Goal: Information Seeking & Learning: Learn about a topic

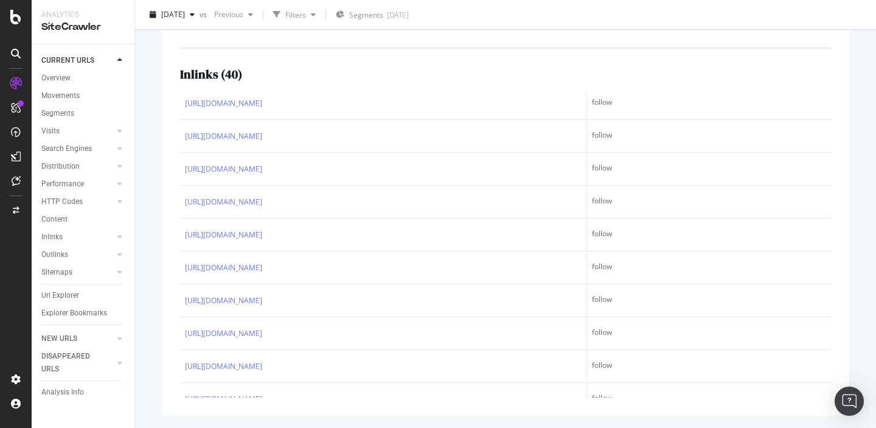
scroll to position [281, 0]
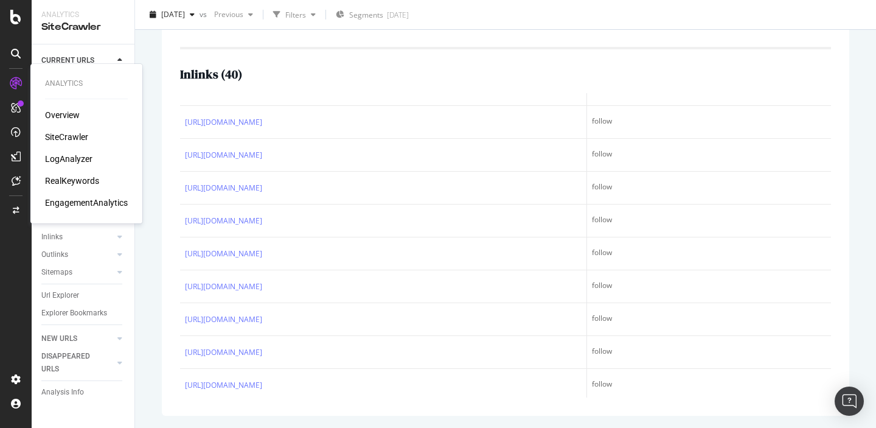
click at [62, 139] on div "SiteCrawler" at bounding box center [66, 137] width 43 height 12
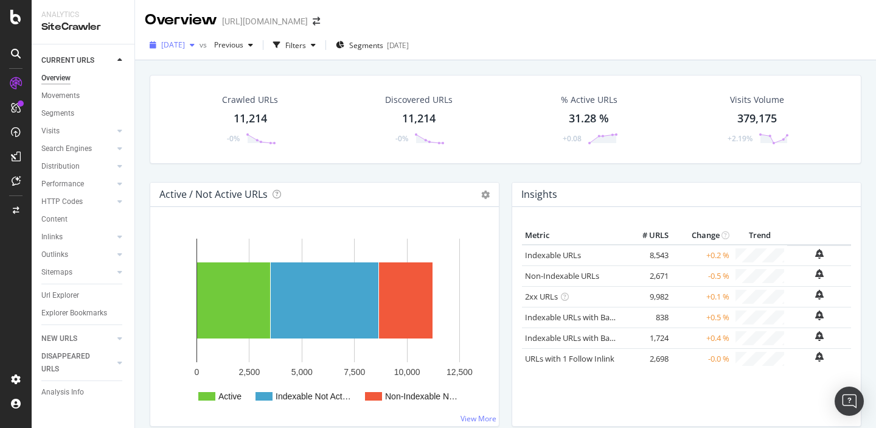
click at [185, 47] on span "[DATE]" at bounding box center [173, 45] width 24 height 10
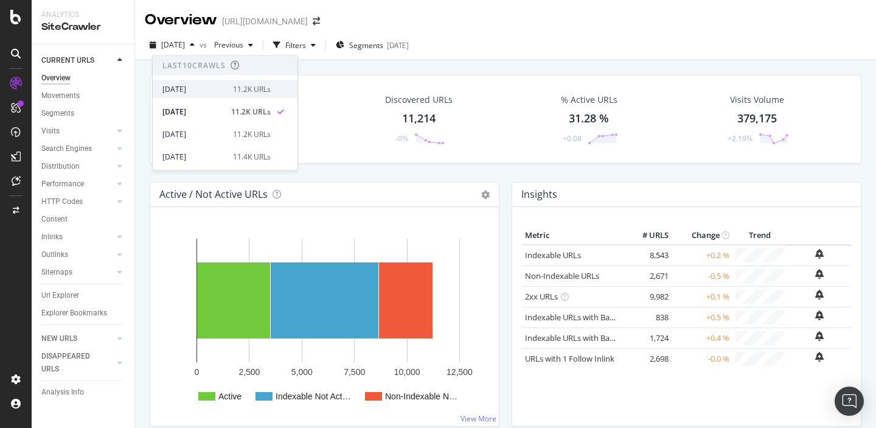
click at [213, 83] on div "2025 Aug. 12th" at bounding box center [193, 88] width 63 height 11
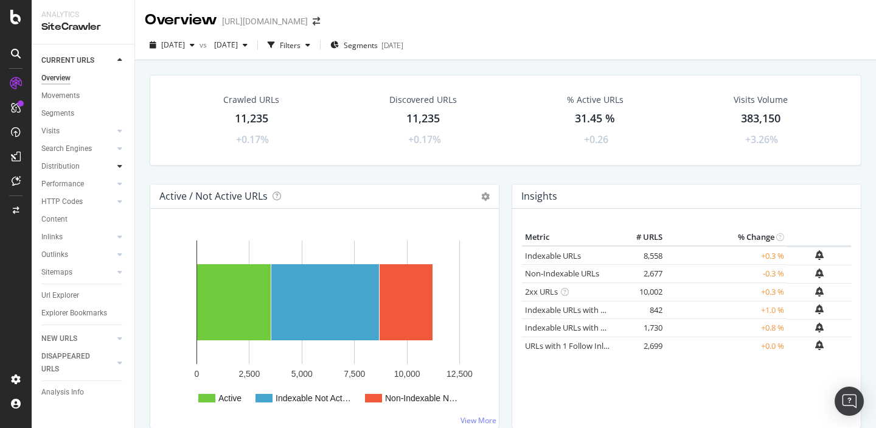
click at [122, 167] on icon at bounding box center [119, 165] width 5 height 7
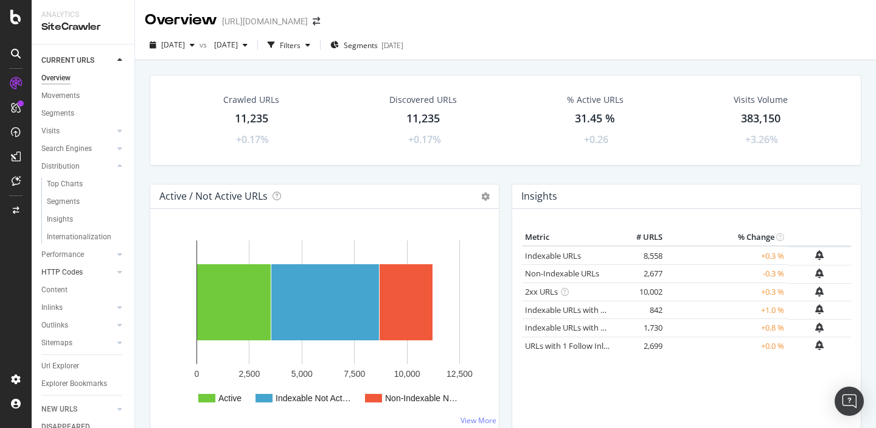
click at [85, 277] on link "HTTP Codes" at bounding box center [77, 272] width 72 height 13
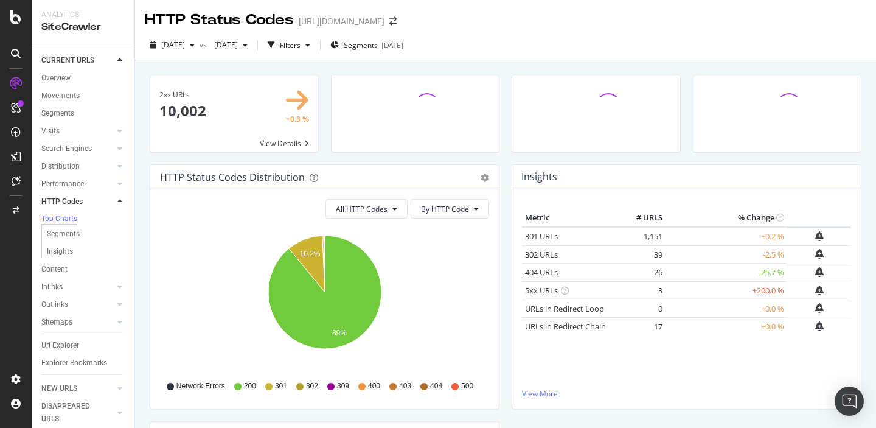
click at [536, 274] on link "404 URLs" at bounding box center [541, 271] width 33 height 11
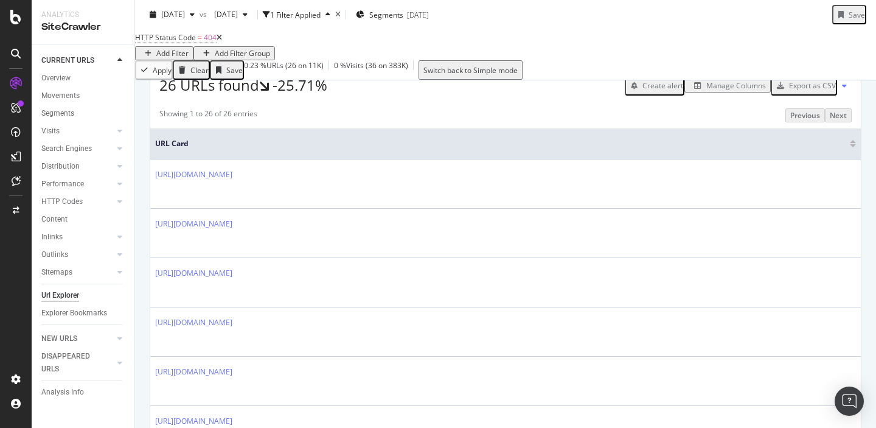
scroll to position [213, 0]
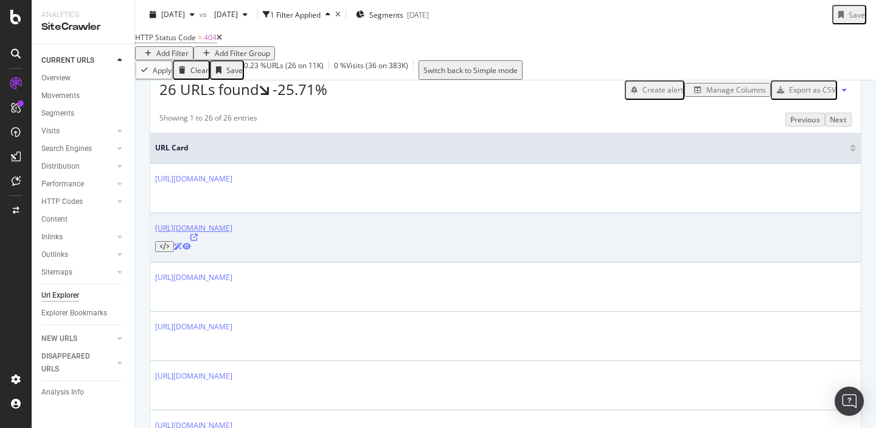
click at [232, 233] on link "https://sproutsocial.com/de/insights/introducing-dropbox-integration/" at bounding box center [193, 228] width 77 height 10
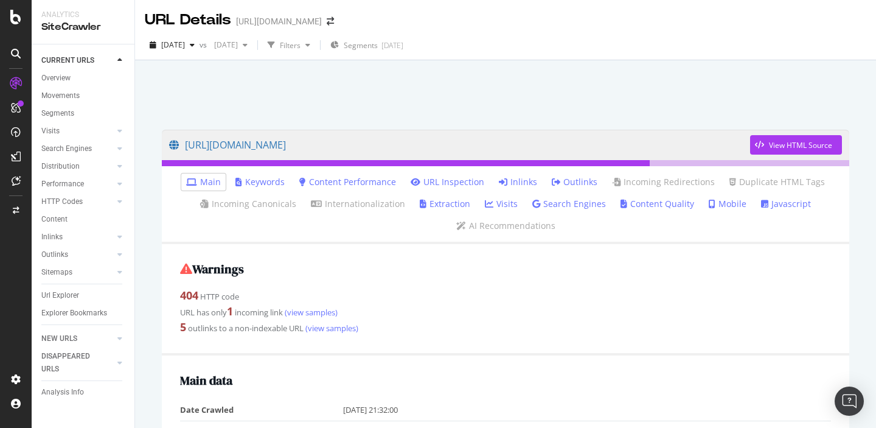
click at [515, 186] on link "Inlinks" at bounding box center [518, 182] width 38 height 12
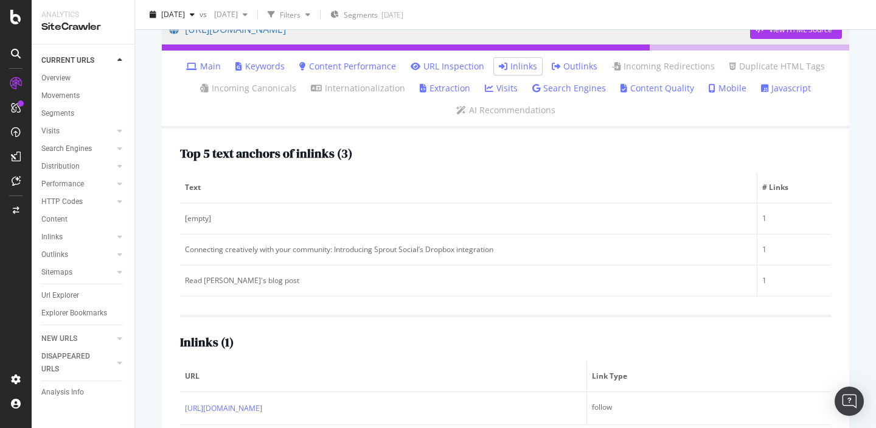
scroll to position [144, 0]
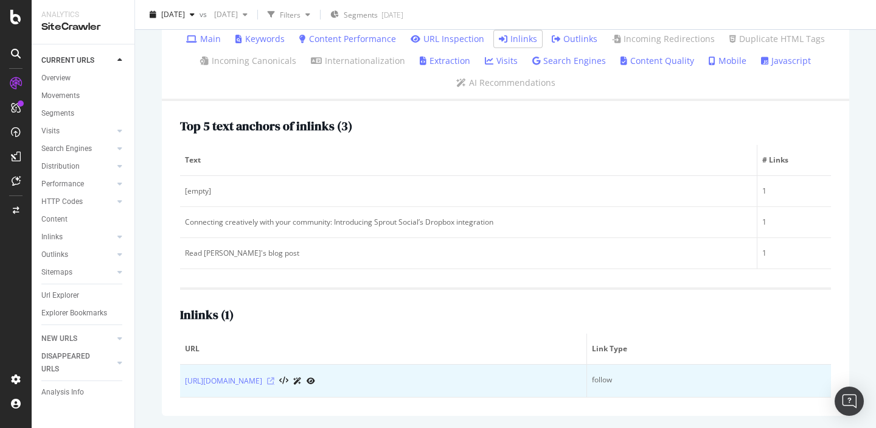
click at [274, 382] on icon at bounding box center [270, 380] width 7 height 7
